Goal: Communication & Community: Answer question/provide support

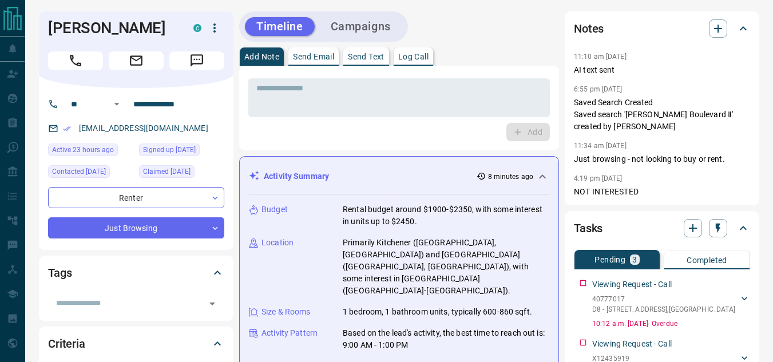
click at [539, 183] on icon at bounding box center [542, 177] width 14 height 14
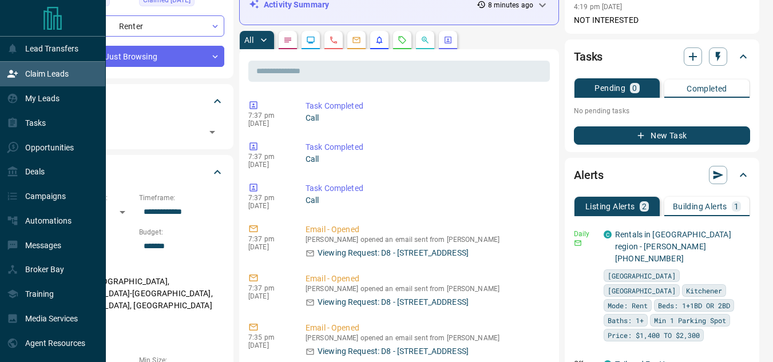
click at [13, 83] on div "Claim Leads" at bounding box center [38, 74] width 62 height 19
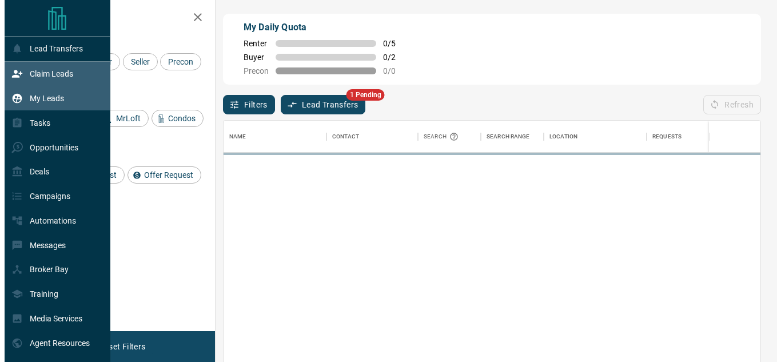
scroll to position [263, 528]
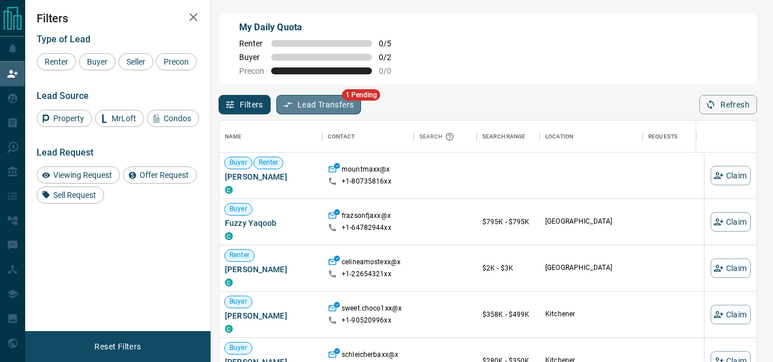
click at [300, 102] on button "Lead Transfers" at bounding box center [318, 104] width 85 height 19
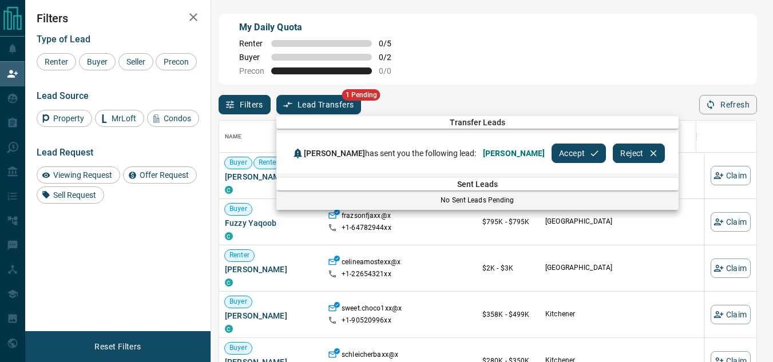
click at [544, 83] on div at bounding box center [386, 181] width 773 height 362
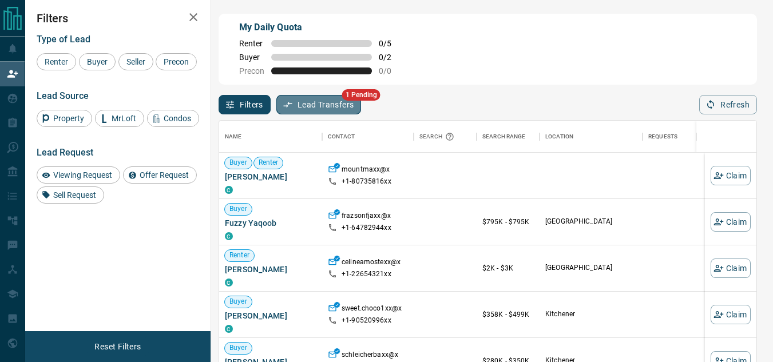
click at [308, 106] on button "Lead Transfers" at bounding box center [318, 104] width 85 height 19
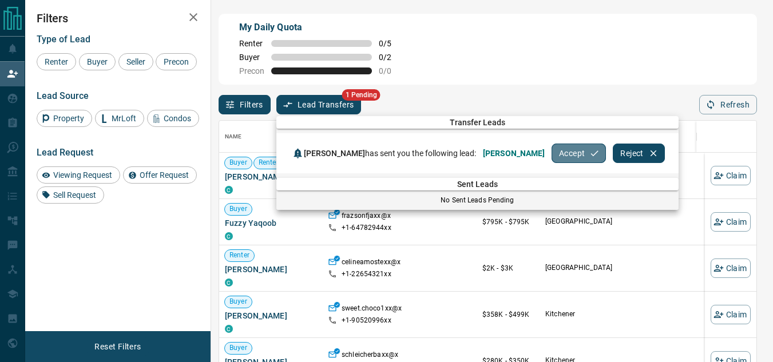
click at [571, 156] on button "Accept" at bounding box center [578, 153] width 54 height 19
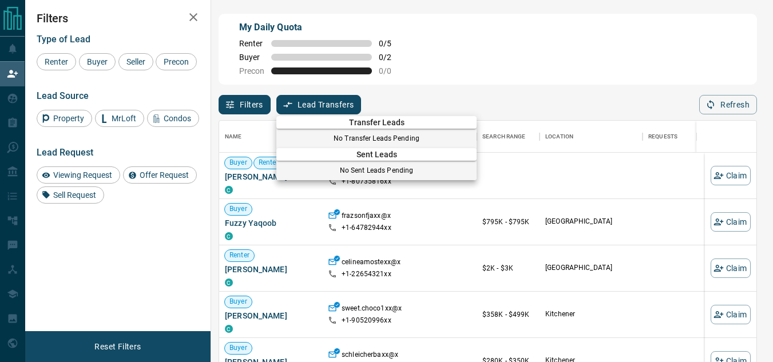
click at [14, 104] on div at bounding box center [386, 181] width 773 height 362
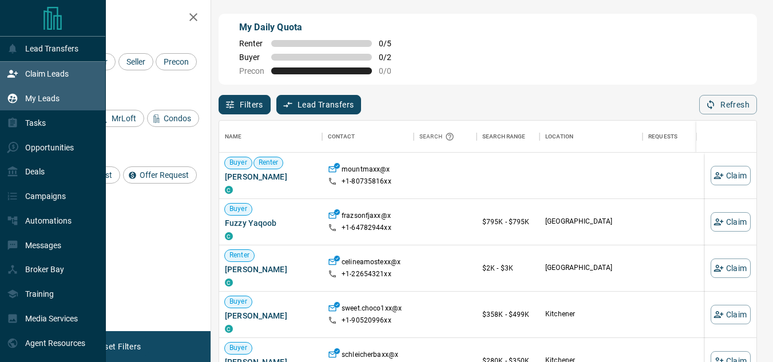
click at [7, 93] on div "My Leads" at bounding box center [33, 98] width 53 height 19
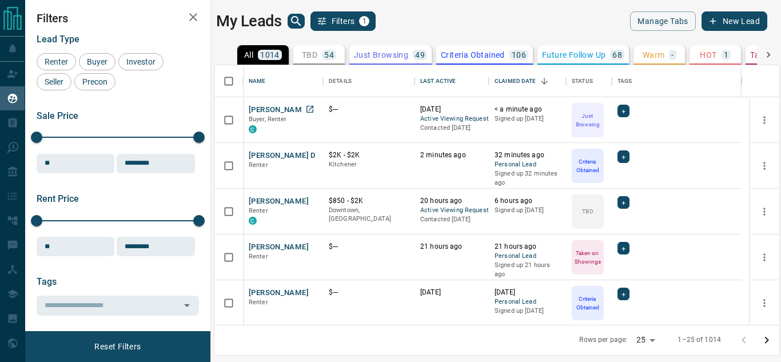
scroll to position [251, 556]
click at [272, 106] on button "[PERSON_NAME]" at bounding box center [279, 110] width 60 height 11
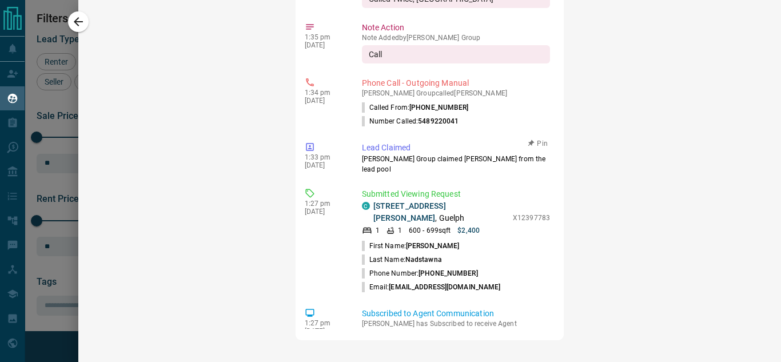
scroll to position [1095, 0]
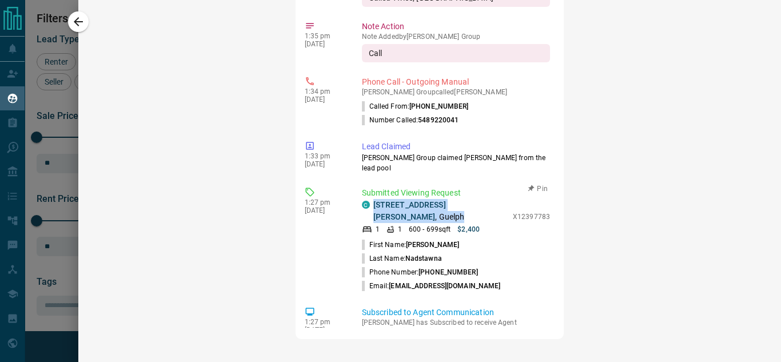
drag, startPoint x: 392, startPoint y: 205, endPoint x: 371, endPoint y: 198, distance: 22.1
click at [371, 199] on div "C [STREET_ADDRESS][PERSON_NAME]" at bounding box center [434, 211] width 145 height 24
copy p "[STREET_ADDRESS][PERSON_NAME]"
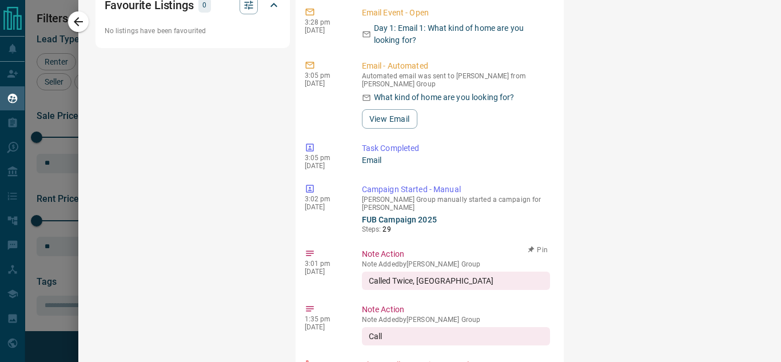
scroll to position [809, 0]
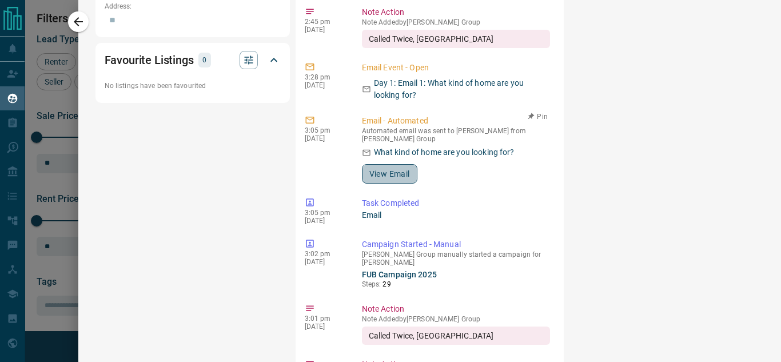
click at [384, 164] on button "View Email" at bounding box center [389, 173] width 55 height 19
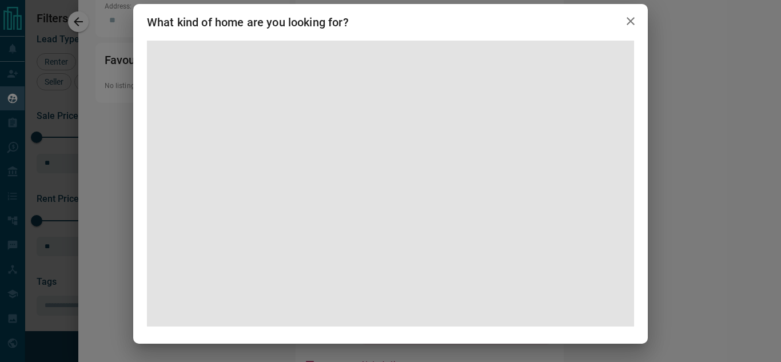
scroll to position [0, 0]
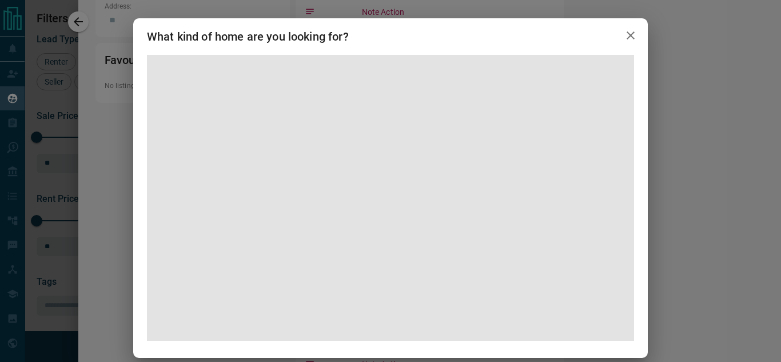
click at [630, 33] on icon "button" at bounding box center [631, 35] width 8 height 8
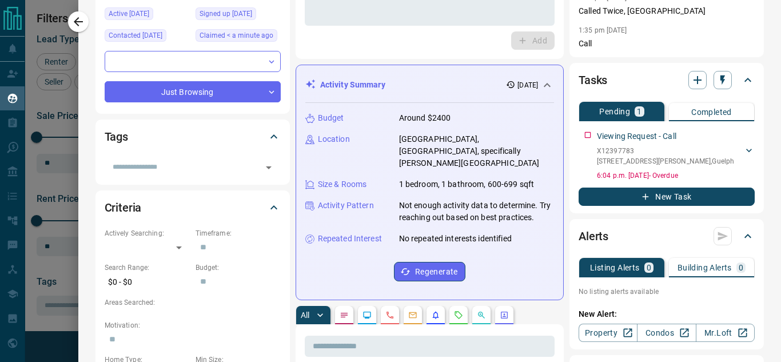
scroll to position [9, 0]
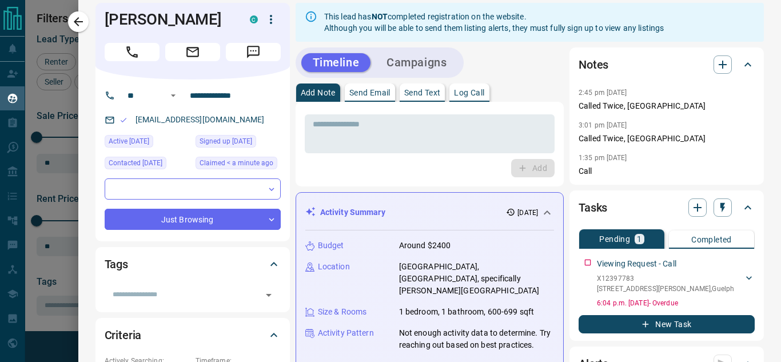
click at [541, 222] on div "Activity Summary [DATE]" at bounding box center [429, 212] width 249 height 21
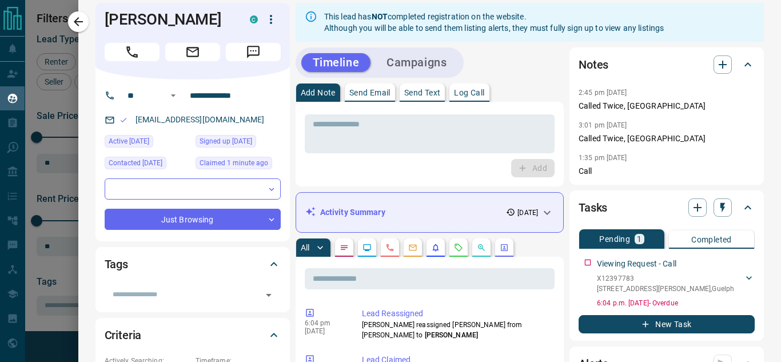
click at [423, 99] on button "Send Text" at bounding box center [423, 92] width 46 height 18
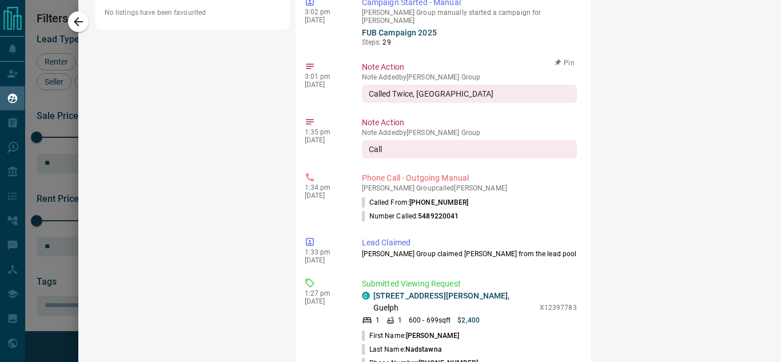
scroll to position [964, 0]
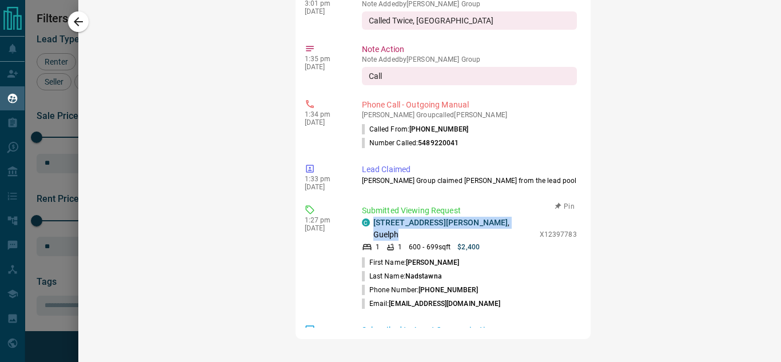
drag, startPoint x: 372, startPoint y: 197, endPoint x: 497, endPoint y: 198, distance: 125.2
click at [497, 217] on div "C [STREET_ADDRESS][PERSON_NAME]" at bounding box center [448, 229] width 172 height 24
copy p "[STREET_ADDRESS][PERSON_NAME]"
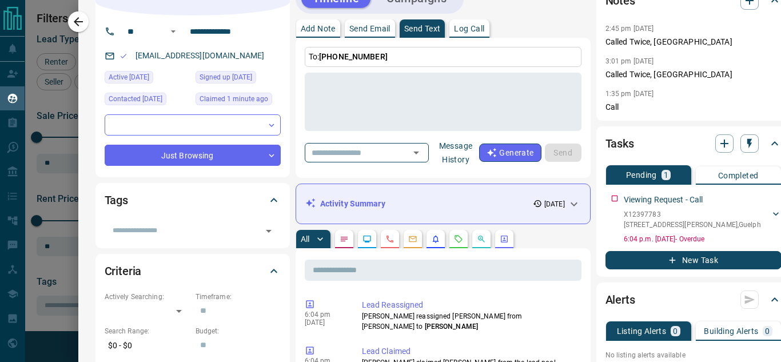
scroll to position [0, 0]
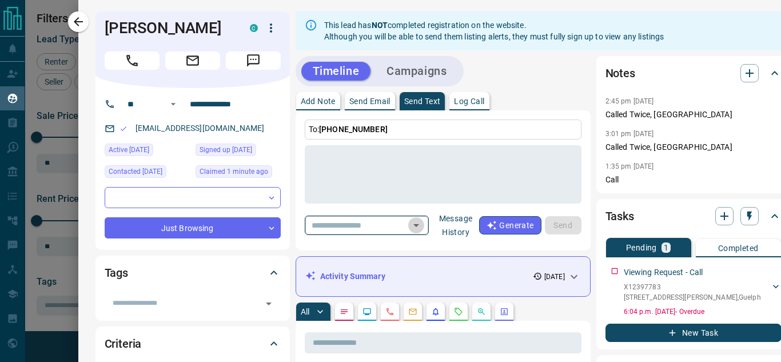
click at [423, 230] on icon "Open" at bounding box center [416, 225] width 14 height 14
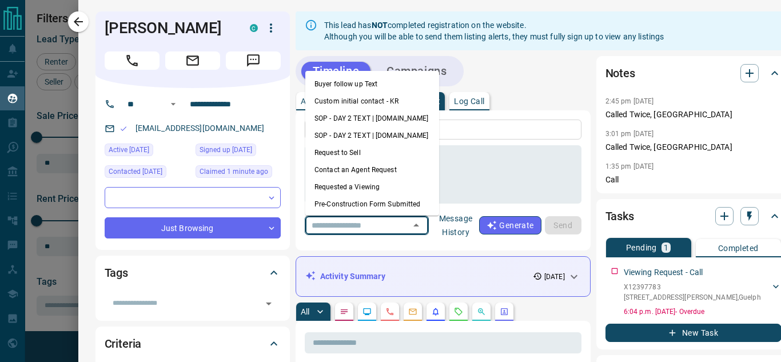
click at [346, 186] on li "Requested a Viewing" at bounding box center [372, 186] width 134 height 17
type textarea "**********"
type input "**********"
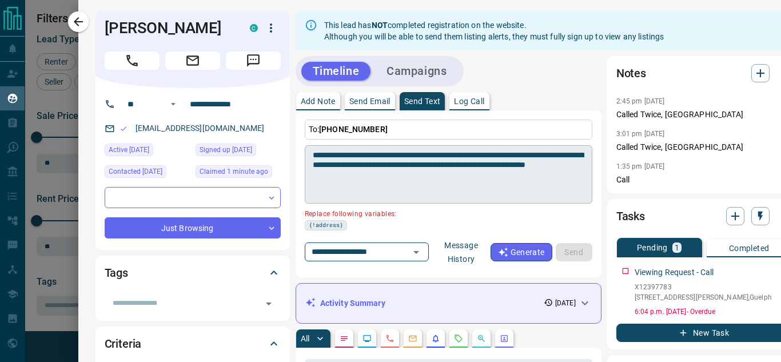
click at [394, 157] on textarea "**********" at bounding box center [449, 174] width 272 height 49
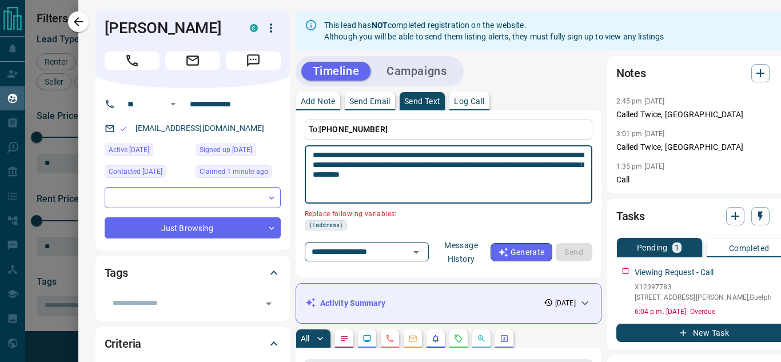
drag, startPoint x: 426, startPoint y: 165, endPoint x: 389, endPoint y: 164, distance: 37.2
click at [389, 164] on textarea "**********" at bounding box center [449, 174] width 272 height 49
paste textarea "**********"
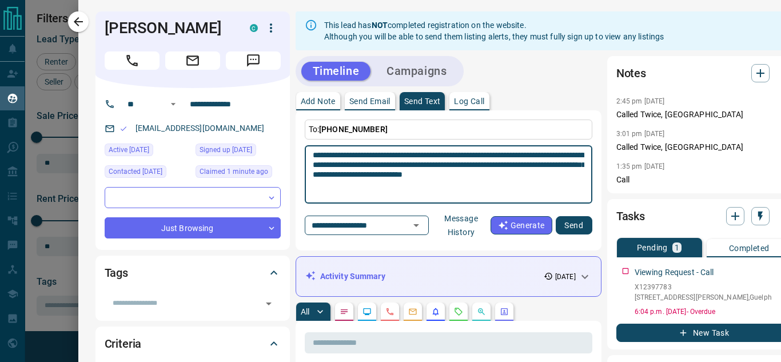
click at [388, 188] on textarea "**********" at bounding box center [449, 174] width 272 height 49
type textarea "**********"
click at [560, 230] on button "Send" at bounding box center [574, 225] width 37 height 18
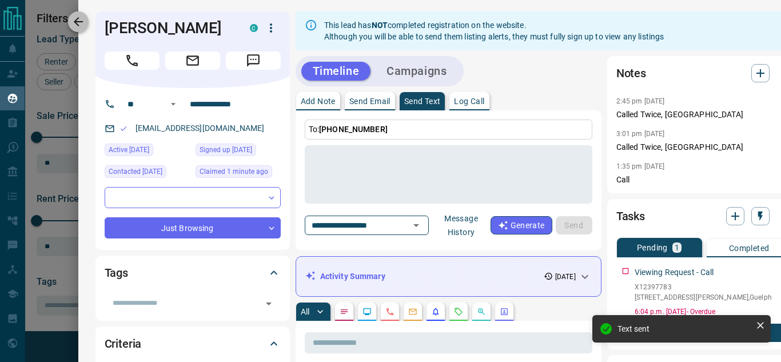
click at [81, 17] on icon "button" at bounding box center [78, 22] width 14 height 14
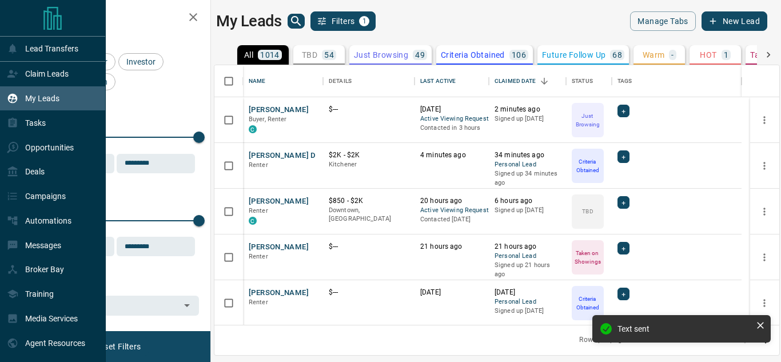
click at [18, 95] on div "My Leads" at bounding box center [33, 98] width 53 height 19
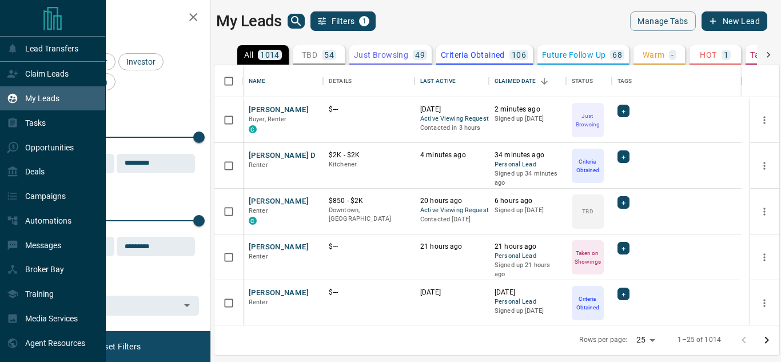
click at [11, 107] on div "My Leads" at bounding box center [33, 98] width 53 height 19
click at [31, 246] on p "Messages" at bounding box center [43, 245] width 36 height 9
